Goal: Information Seeking & Learning: Learn about a topic

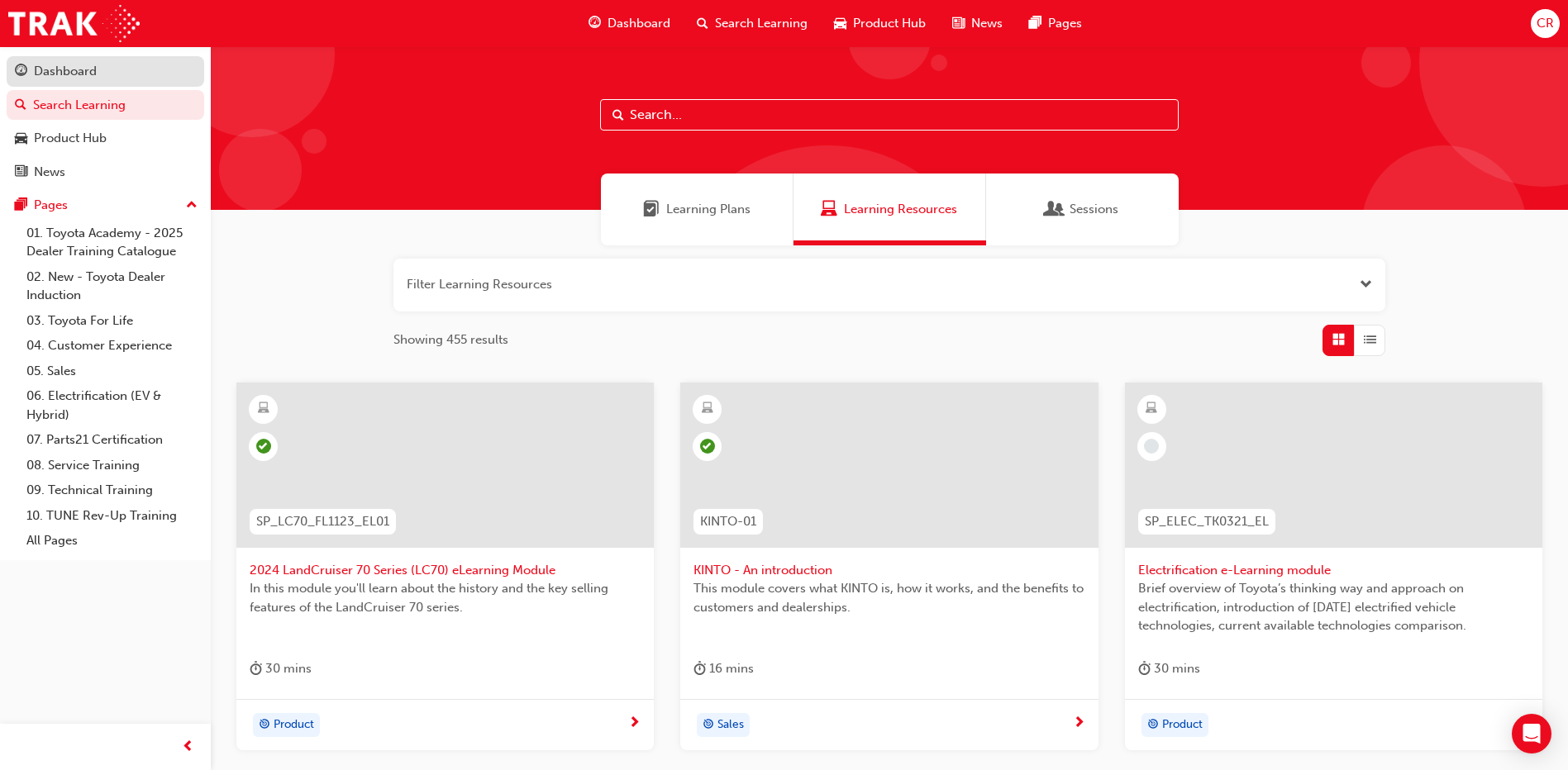
click at [70, 66] on div "Dashboard" at bounding box center [65, 71] width 63 height 19
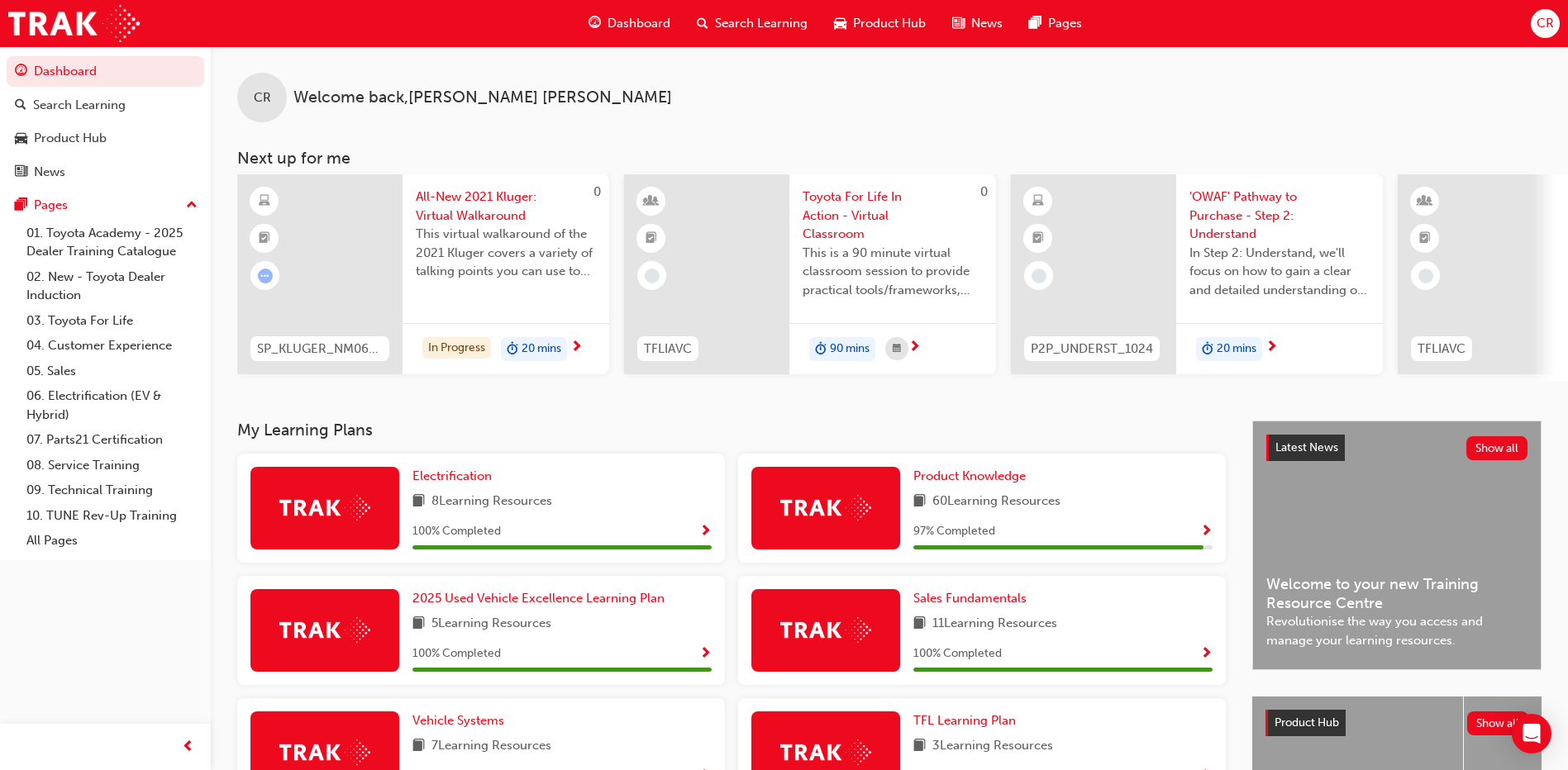
scroll to position [330, 0]
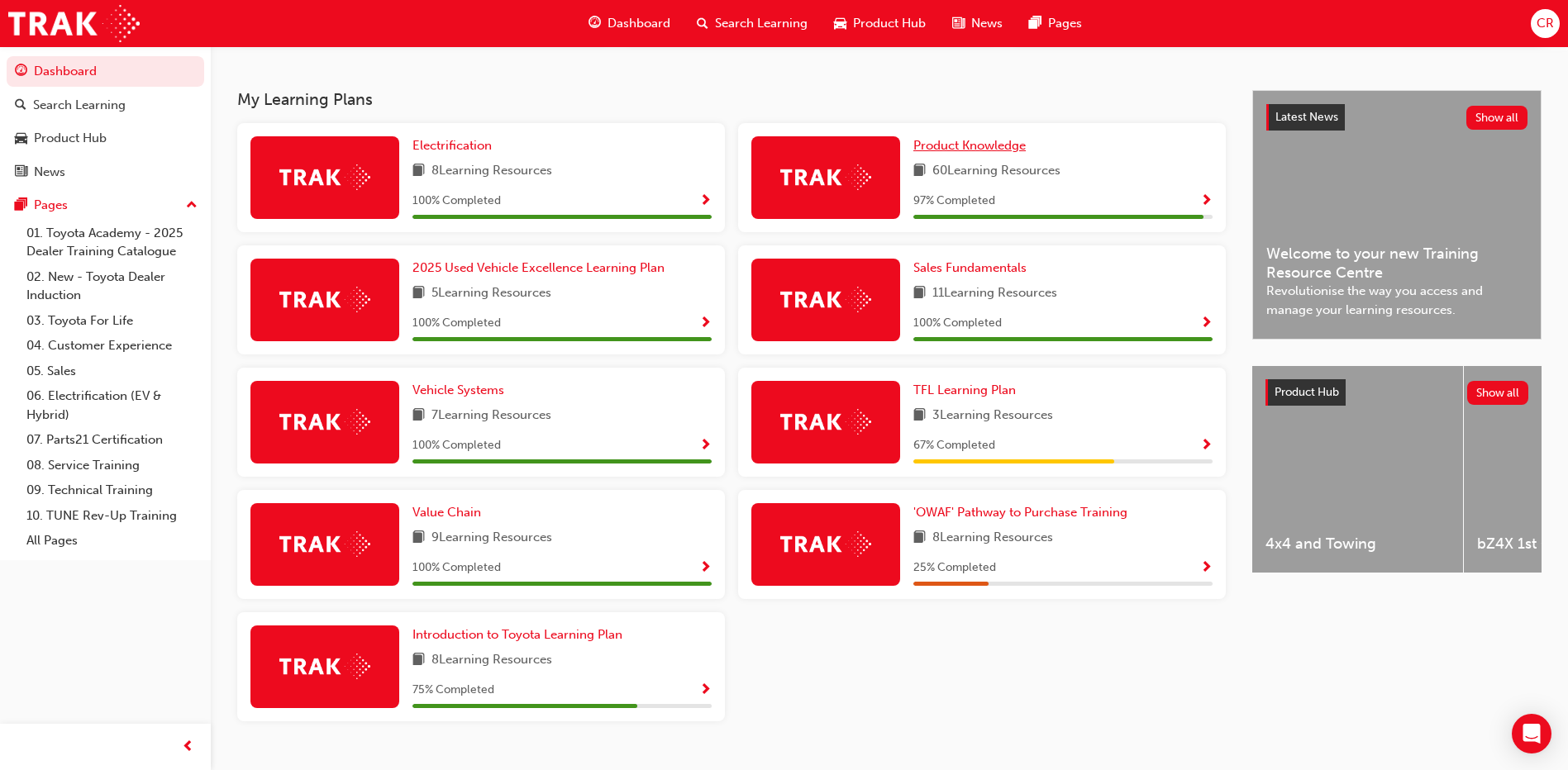
click at [934, 151] on span "Product Knowledge" at bounding box center [969, 145] width 112 height 15
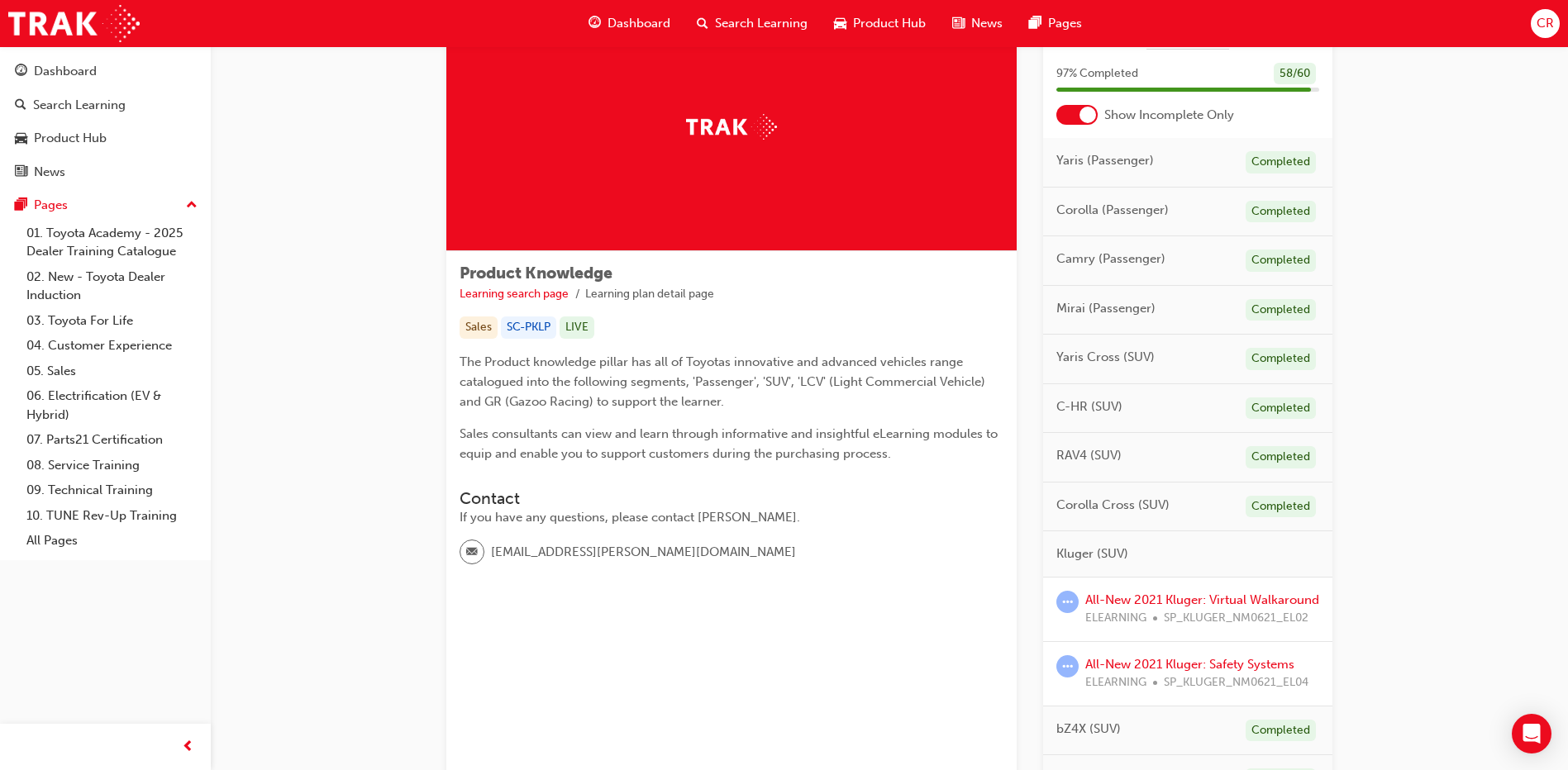
scroll to position [165, 0]
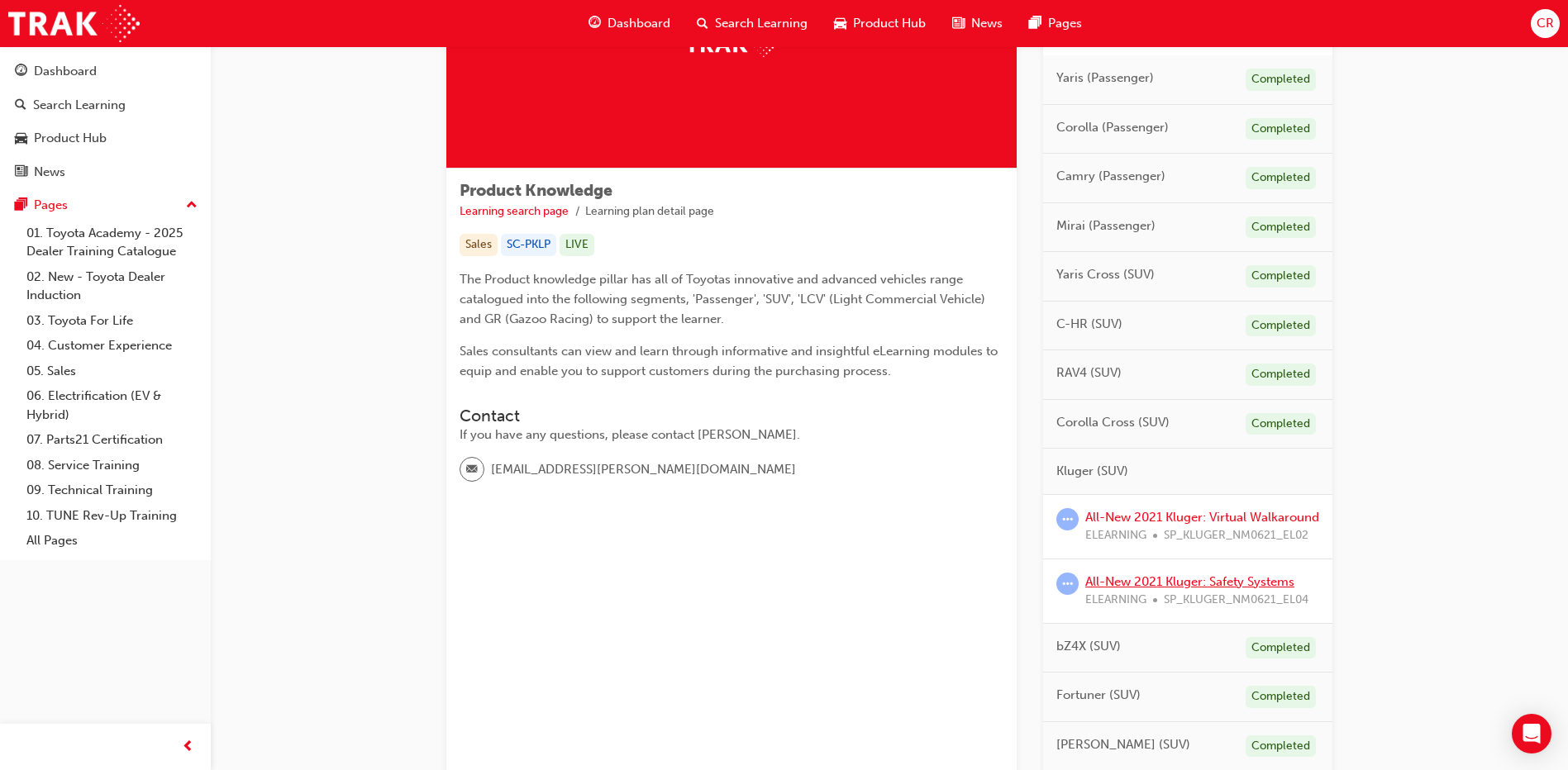
click at [1157, 589] on link "All-New 2021 Kluger: Safety Systems" at bounding box center [1190, 581] width 209 height 15
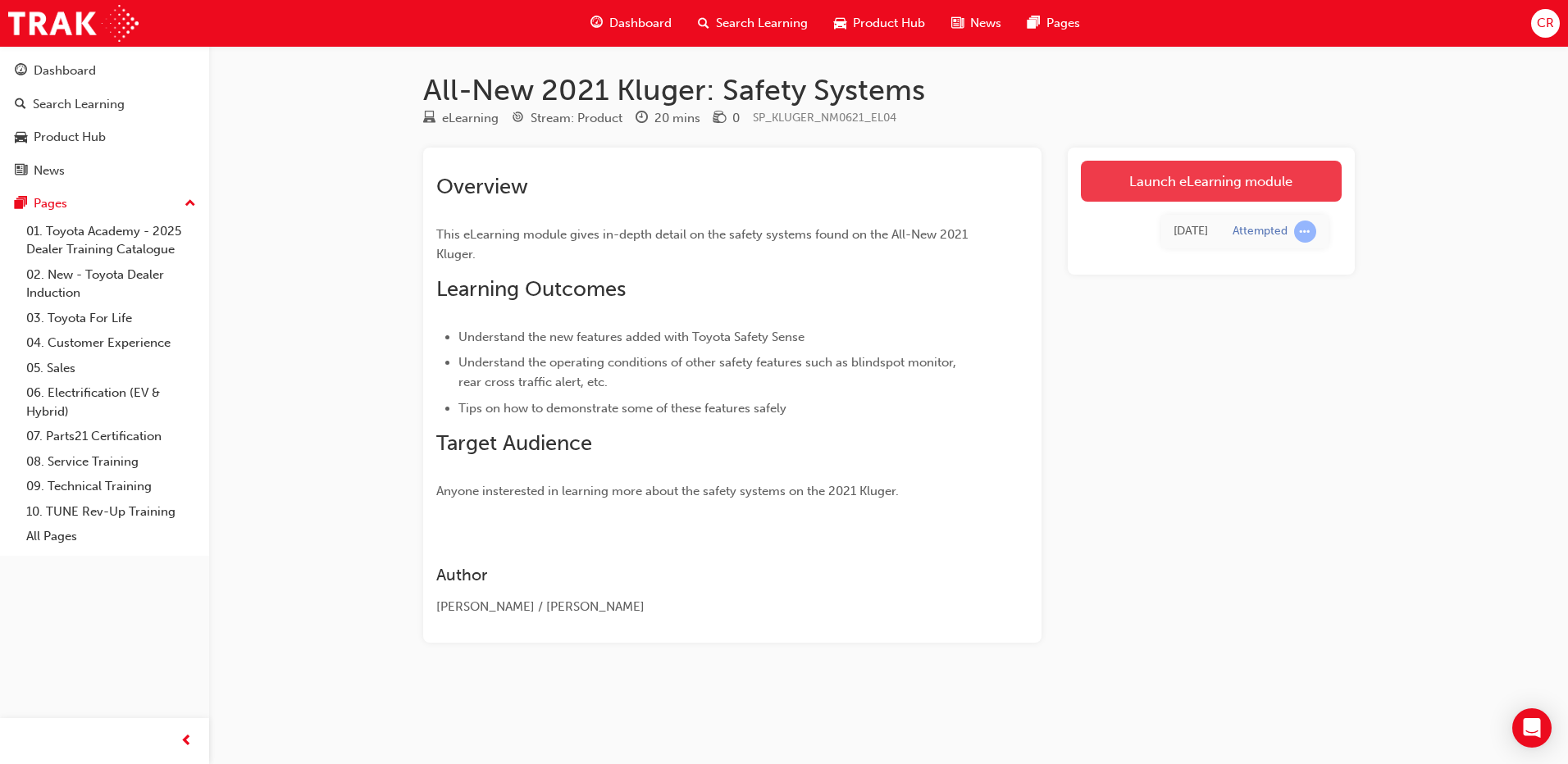
click at [1154, 190] on link "Launch eLearning module" at bounding box center [1211, 182] width 261 height 41
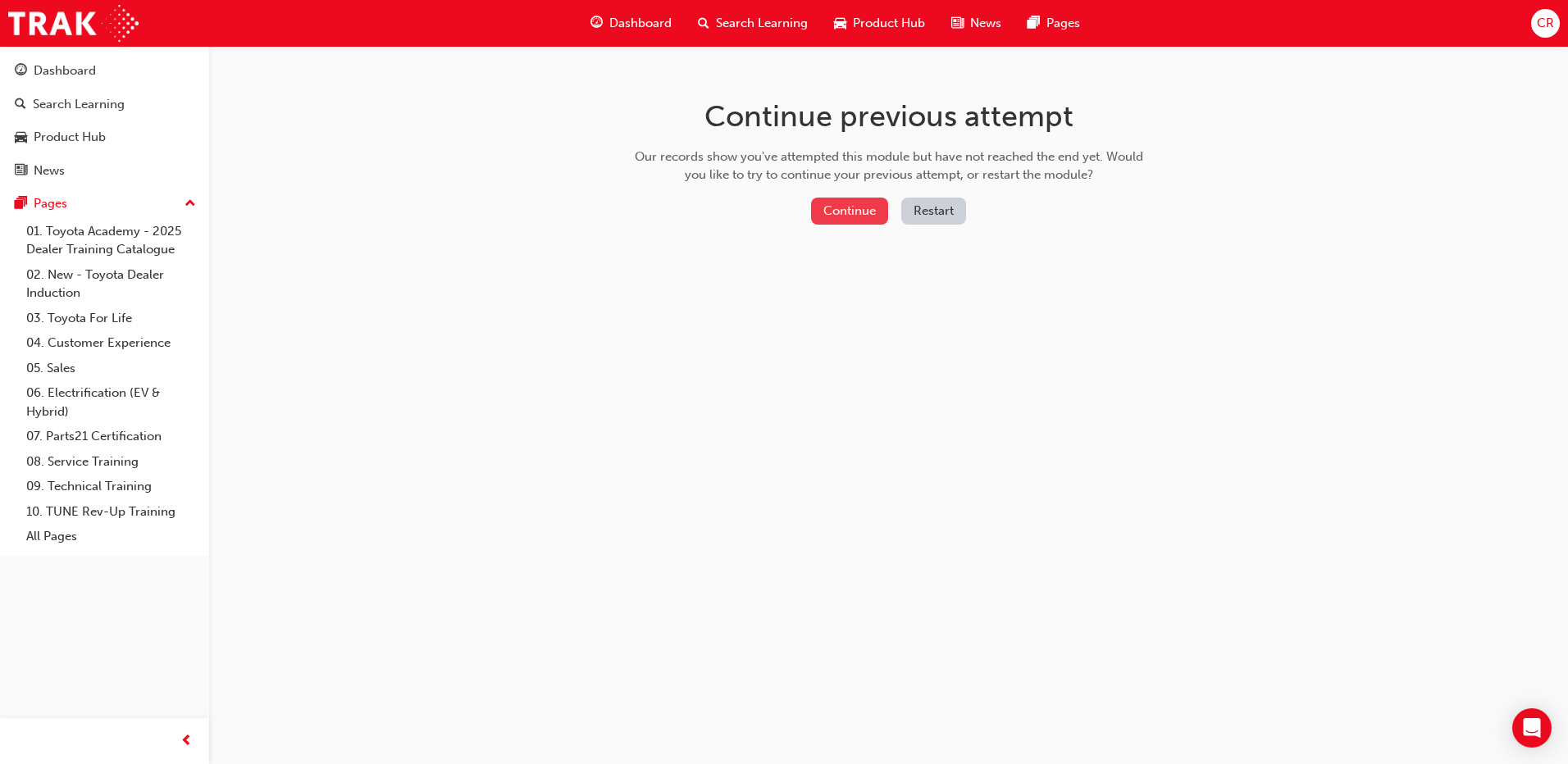
click at [840, 215] on button "Continue" at bounding box center [850, 210] width 77 height 27
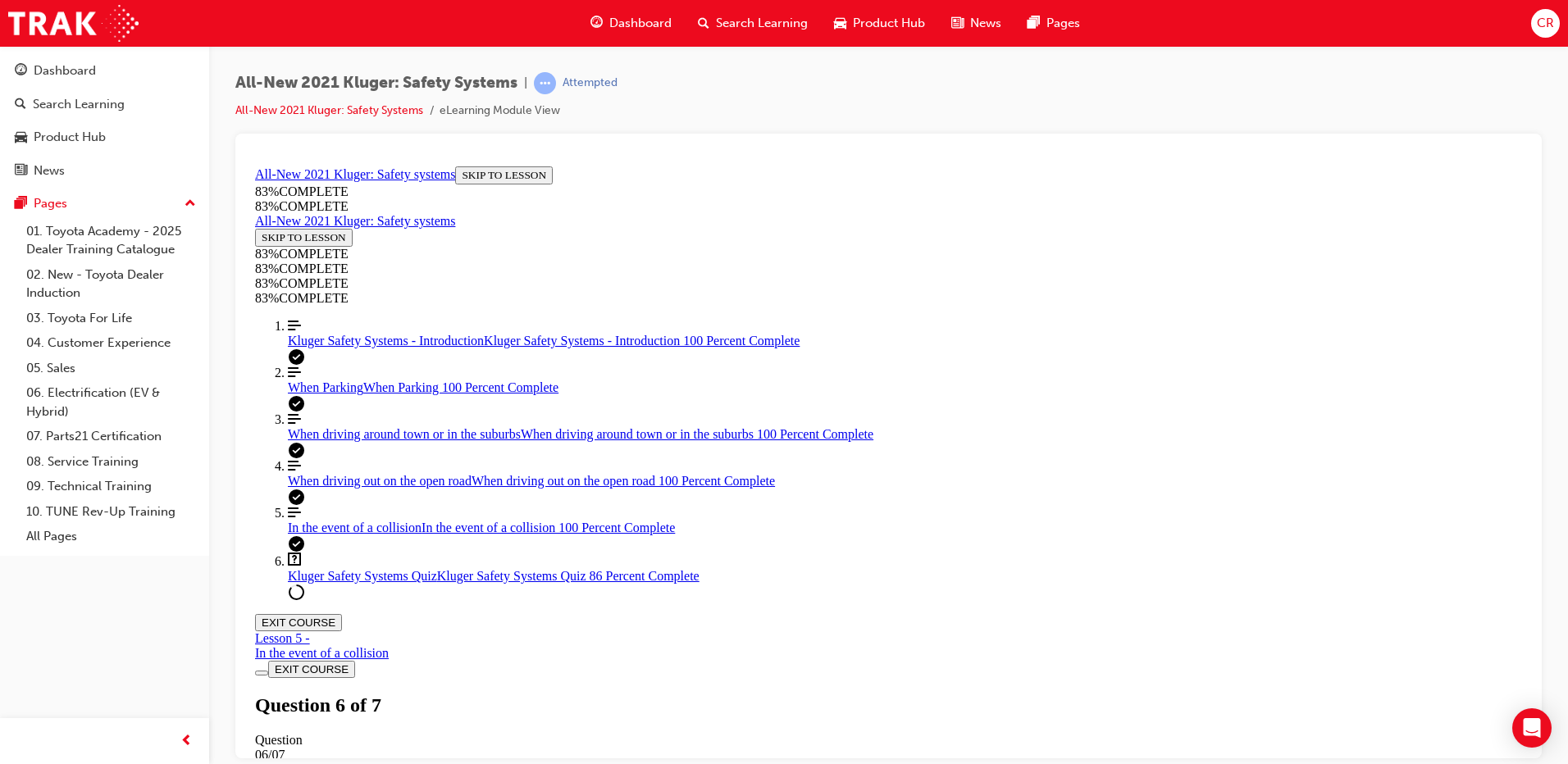
scroll to position [214, 0]
drag, startPoint x: 875, startPoint y: 386, endPoint x: 1055, endPoint y: 593, distance: 274.3
drag, startPoint x: 840, startPoint y: 449, endPoint x: 1008, endPoint y: 449, distance: 168.0
drag, startPoint x: 966, startPoint y: 369, endPoint x: 1000, endPoint y: 369, distance: 34.0
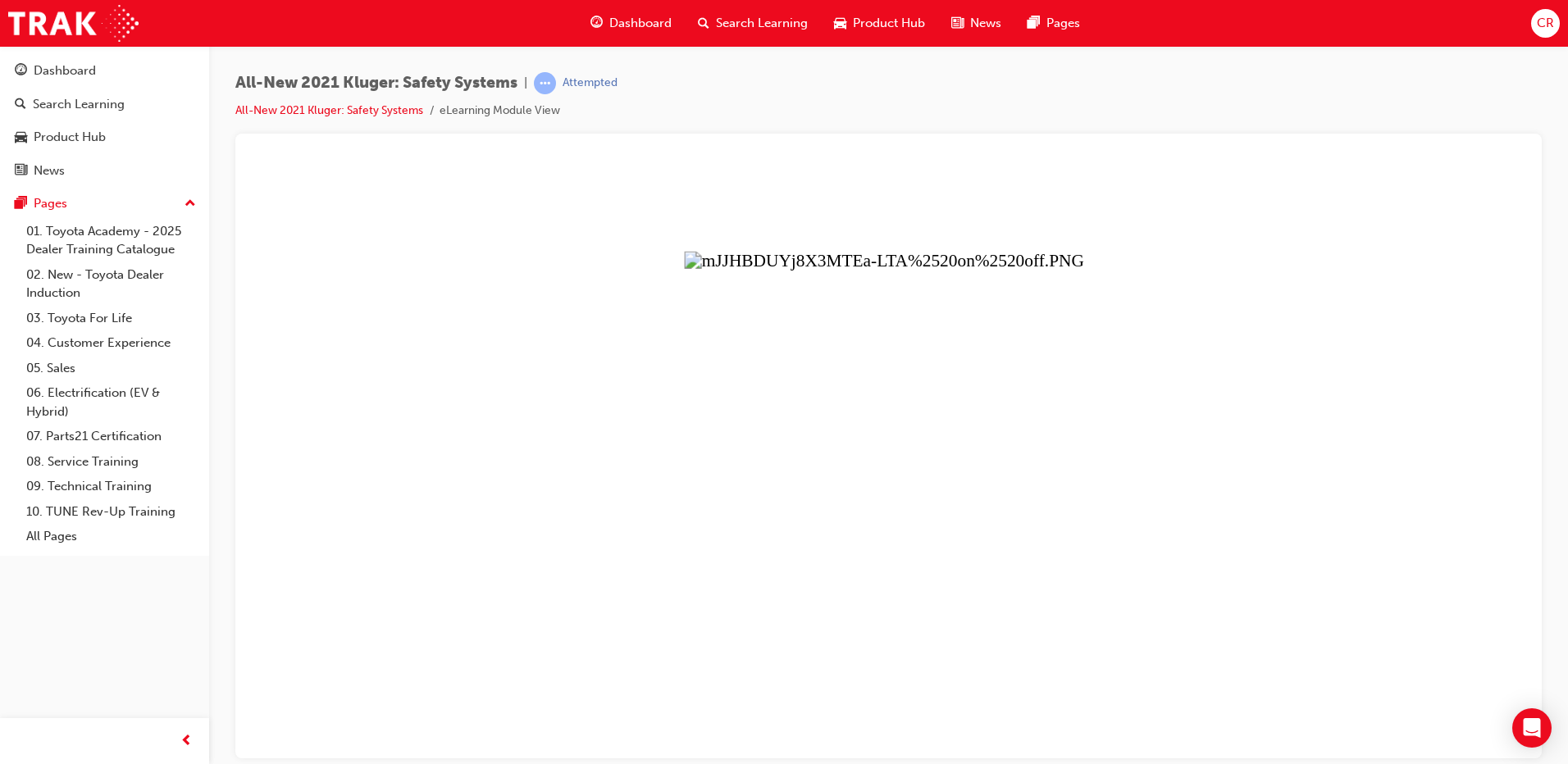
click at [870, 469] on button "Unzoom image" at bounding box center [888, 458] width 1280 height 599
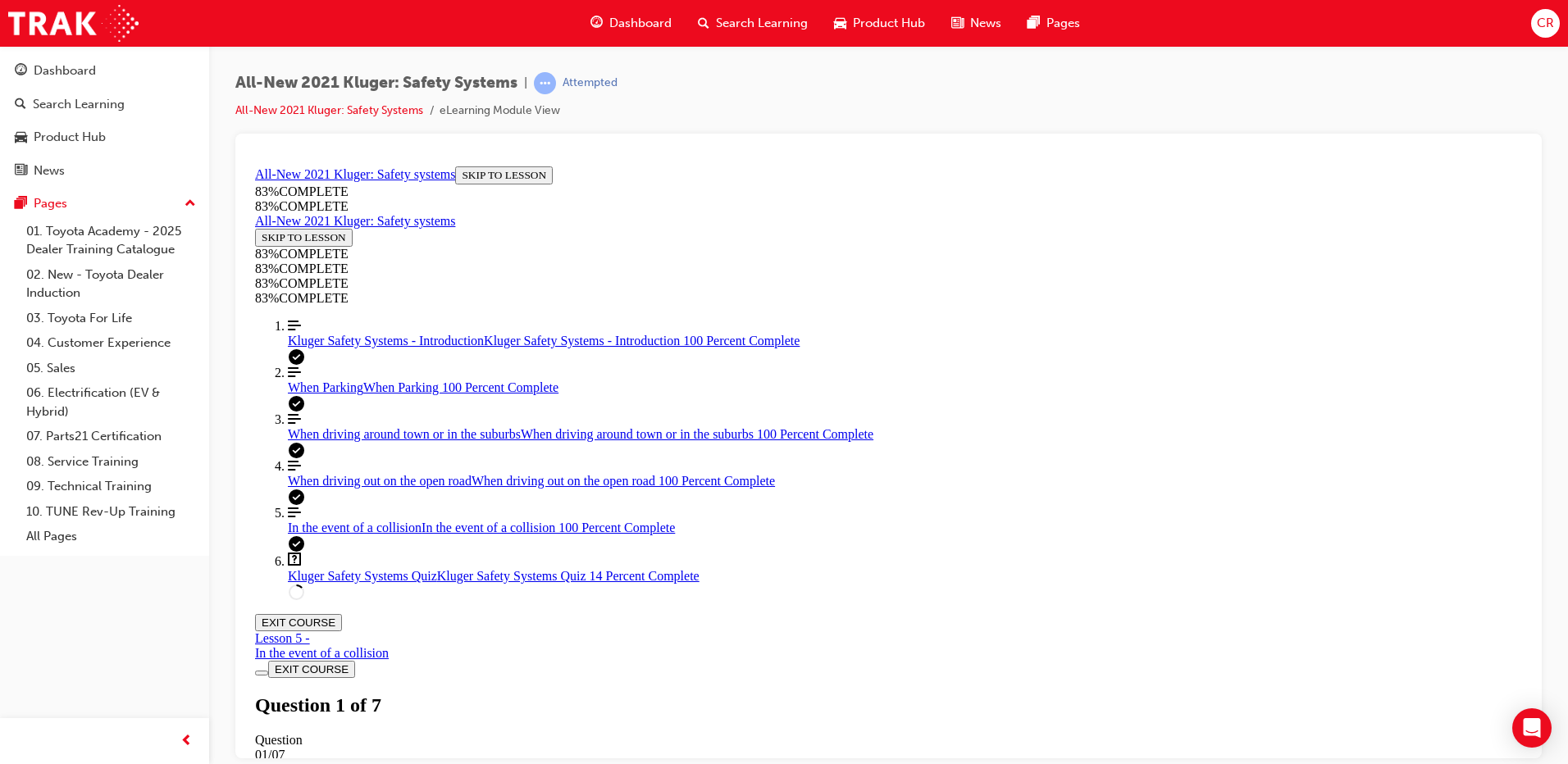
scroll to position [549, 0]
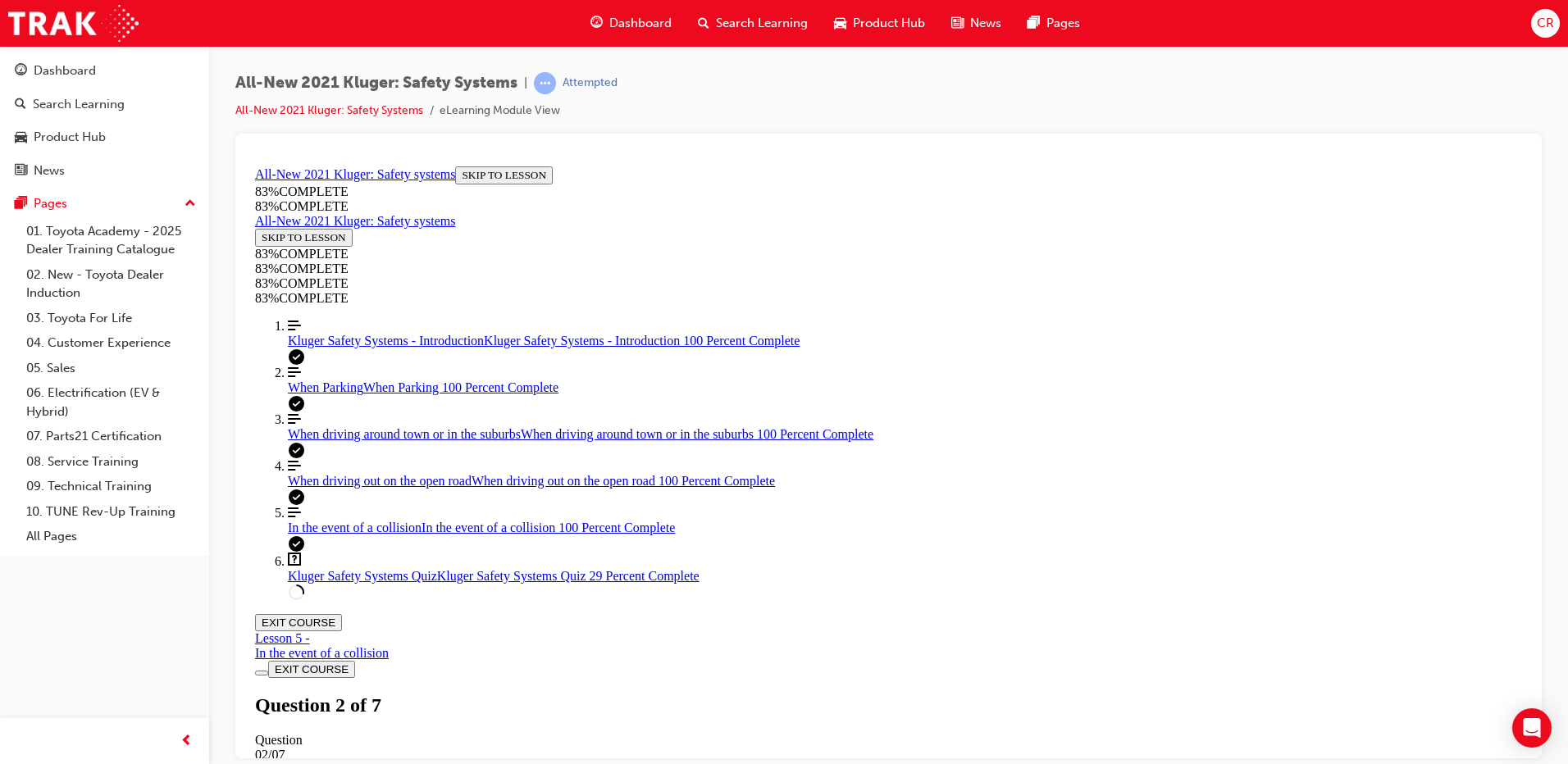
drag, startPoint x: 1001, startPoint y: 660, endPoint x: 808, endPoint y: 676, distance: 193.7
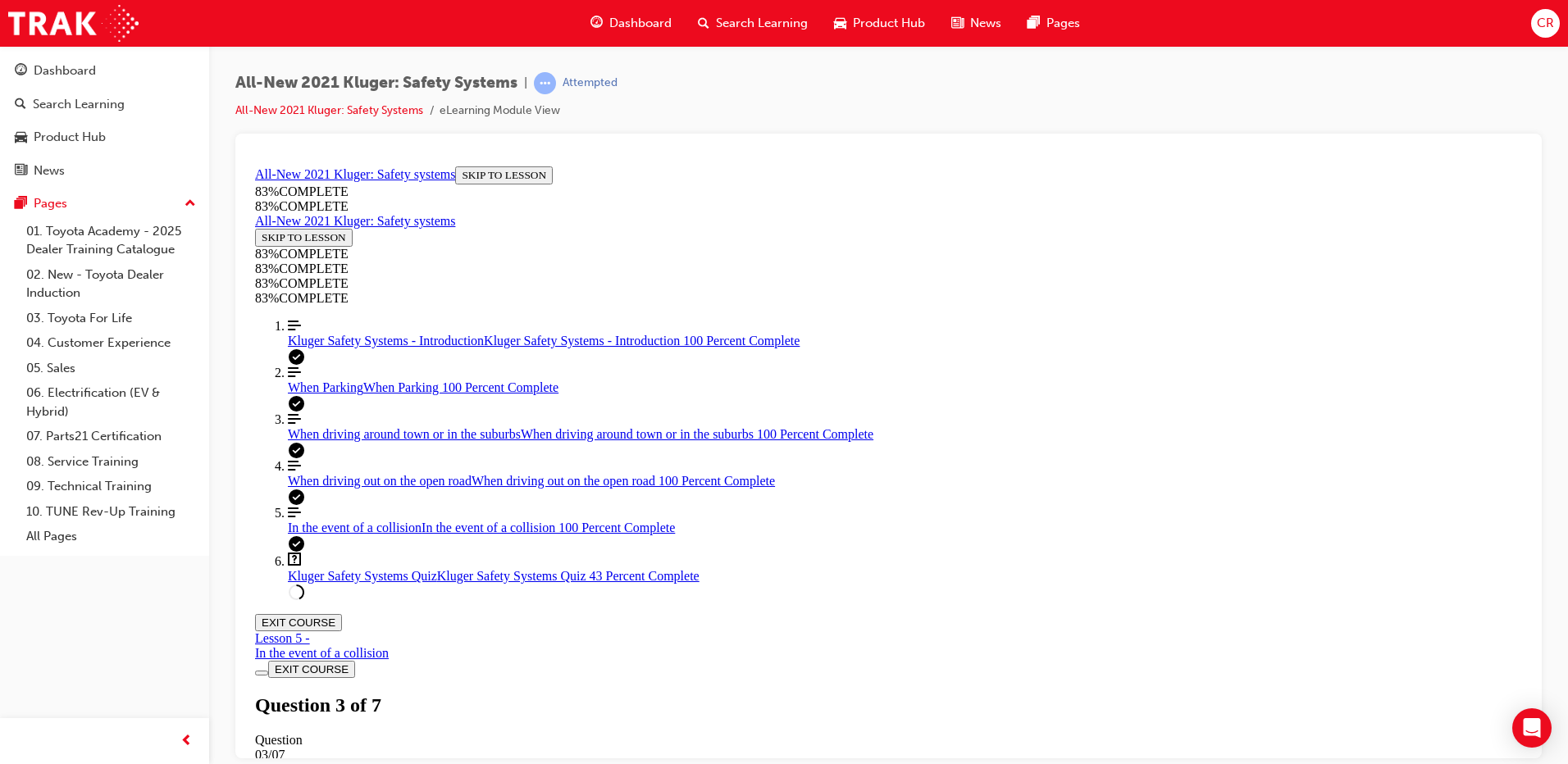
scroll to position [381, 0]
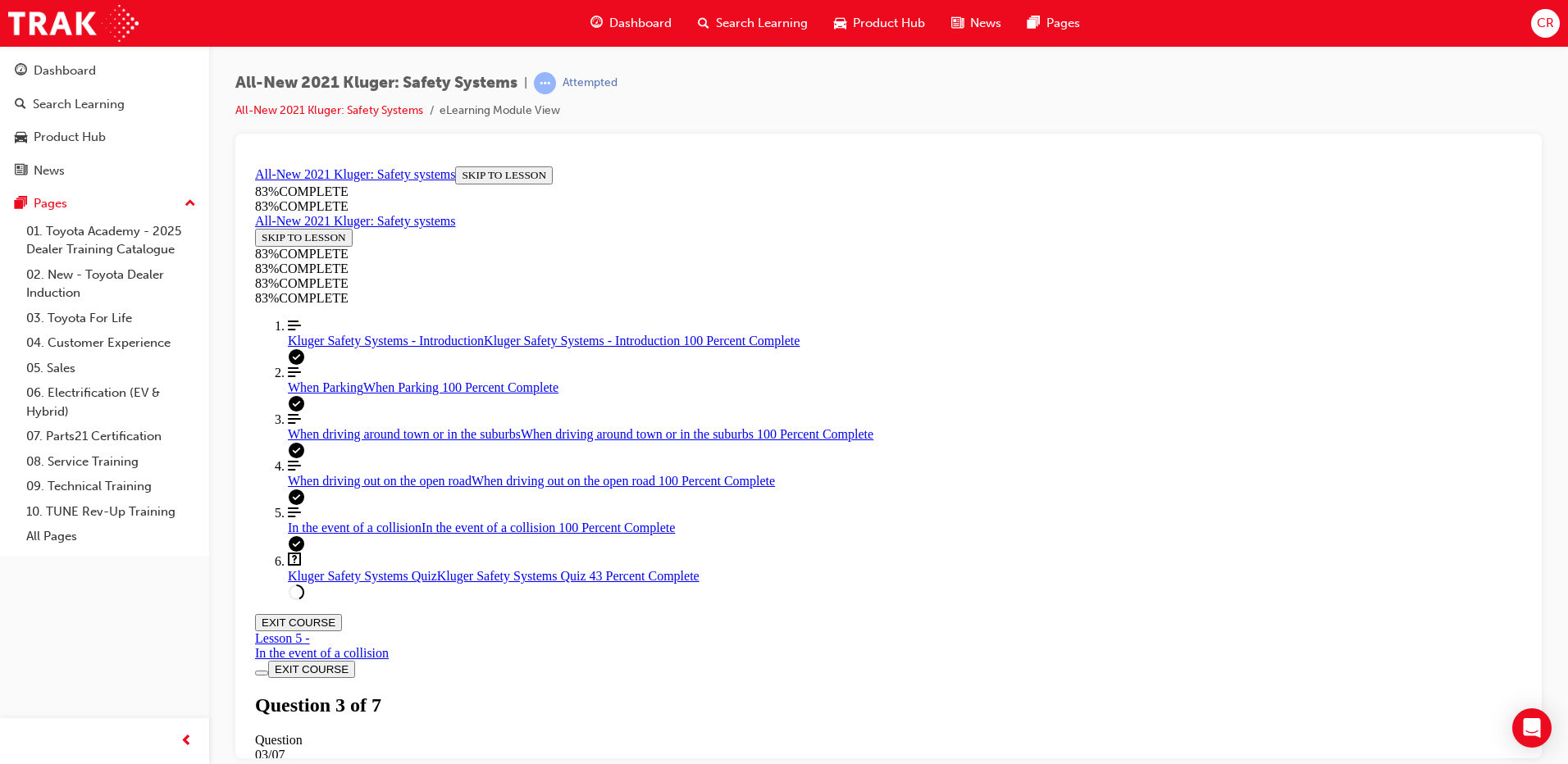
drag, startPoint x: 854, startPoint y: 420, endPoint x: 972, endPoint y: 573, distance: 193.2
drag, startPoint x: 850, startPoint y: 498, endPoint x: 939, endPoint y: 500, distance: 89.0
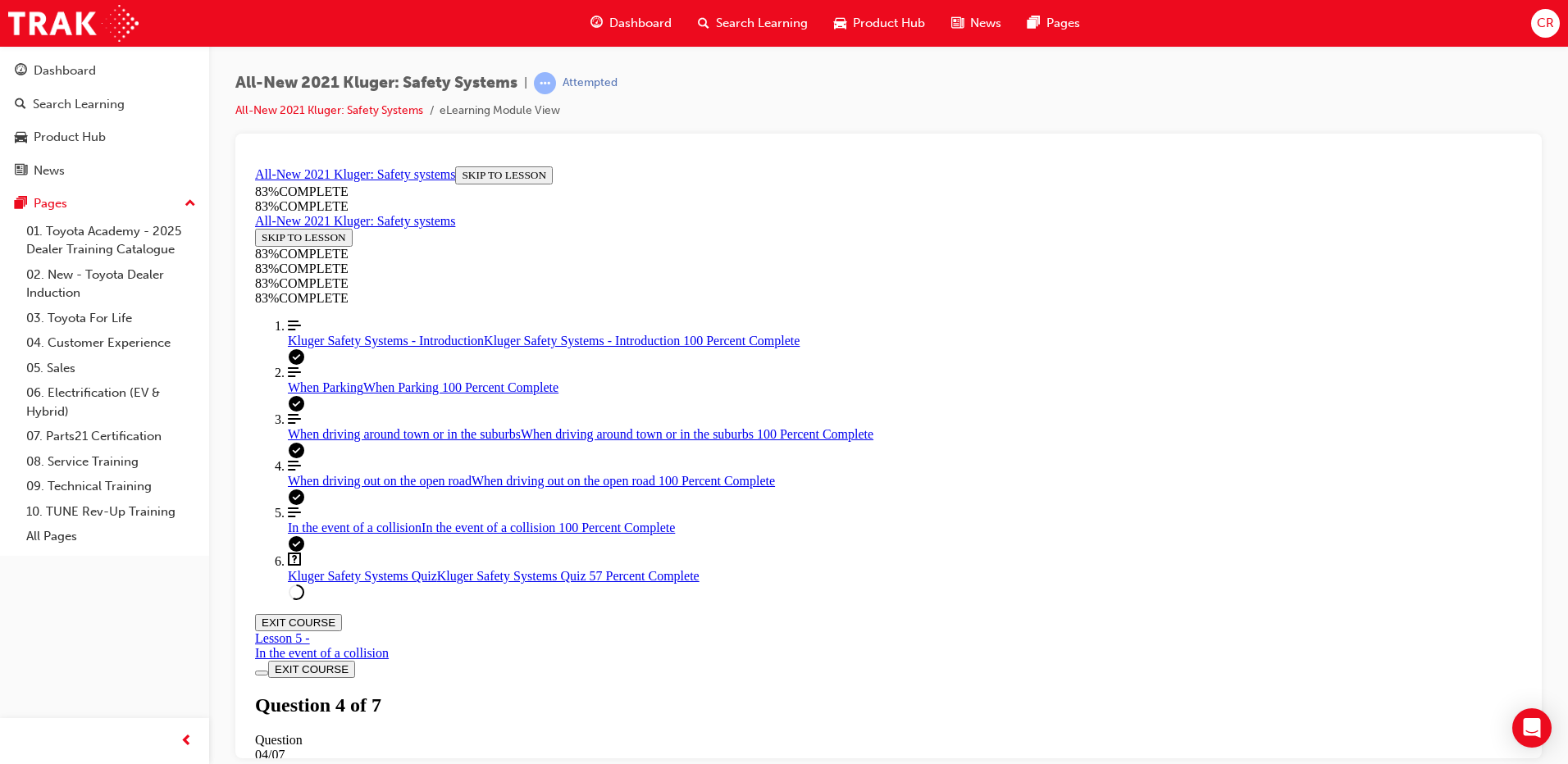
drag, startPoint x: 825, startPoint y: 433, endPoint x: 916, endPoint y: 427, distance: 91.2
